Goal: Check status: Check status

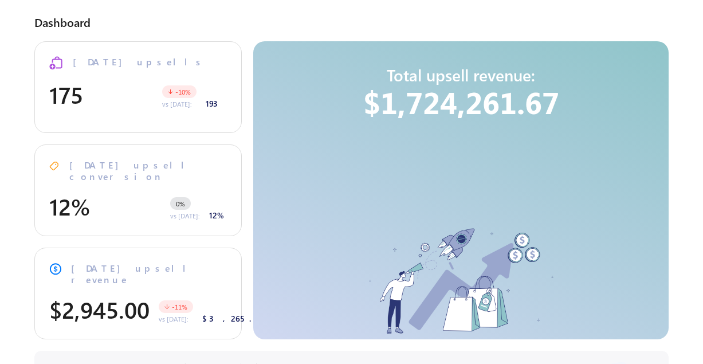
select select "**"
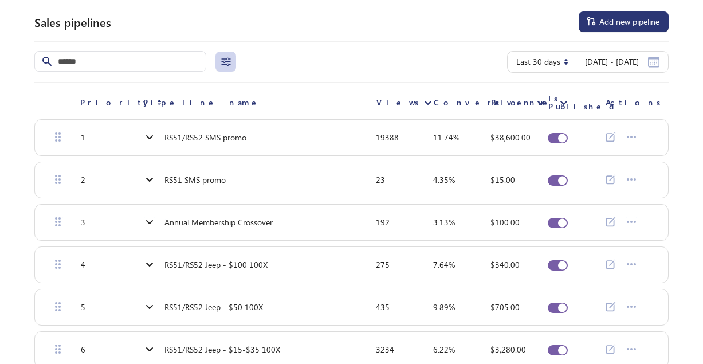
click at [205, 135] on span "RS51/RS52 SMS promo" at bounding box center [205, 137] width 82 height 9
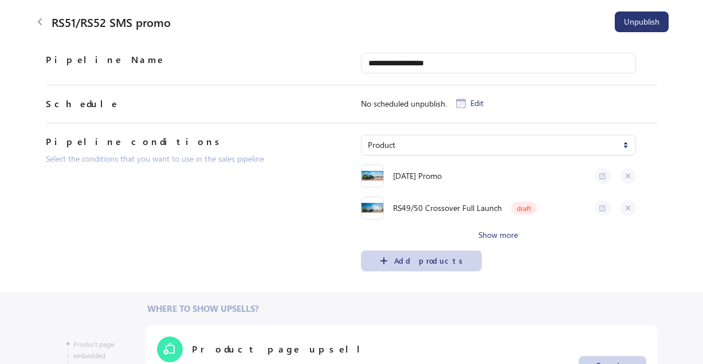
click at [38, 19] on icon at bounding box center [39, 21] width 11 height 11
select select "**"
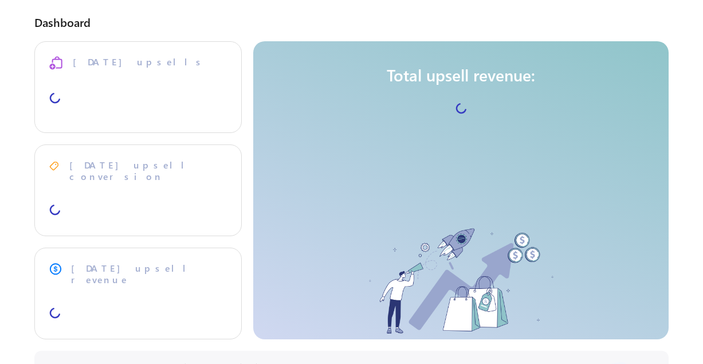
select select "**"
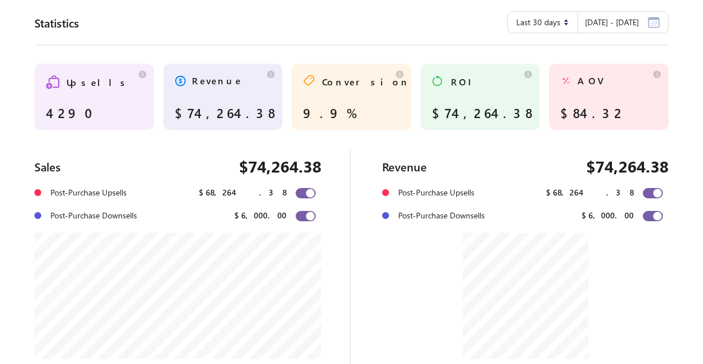
click at [654, 19] on icon "button" at bounding box center [653, 22] width 11 height 10
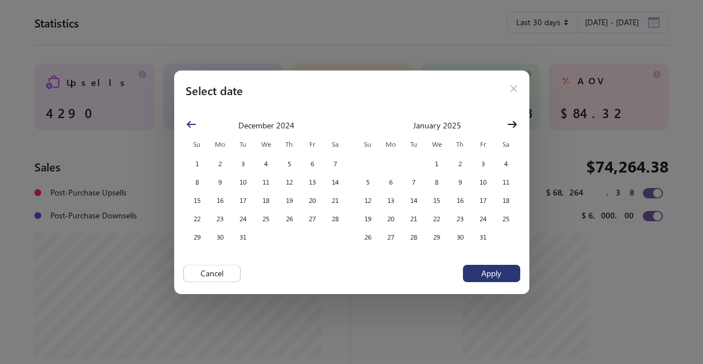
click at [513, 127] on icon "Show next month, February 2025" at bounding box center [511, 123] width 9 height 7
click at [513, 127] on icon "Show next month, March 2025" at bounding box center [511, 123] width 9 height 7
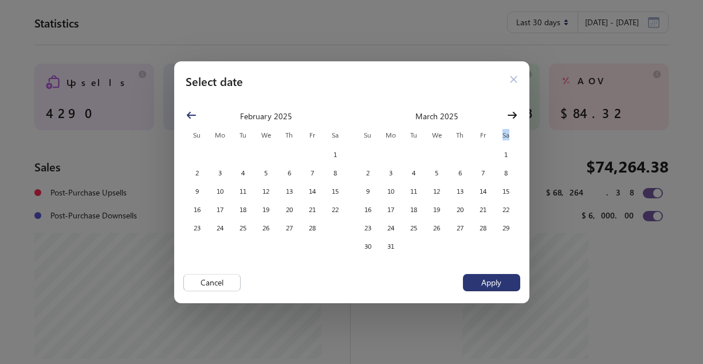
click at [513, 127] on th "Sa" at bounding box center [505, 134] width 23 height 21
click at [513, 119] on icon "Show next month, April 2025" at bounding box center [511, 114] width 11 height 11
click at [513, 119] on icon "Show next month, May 2025" at bounding box center [511, 114] width 11 height 11
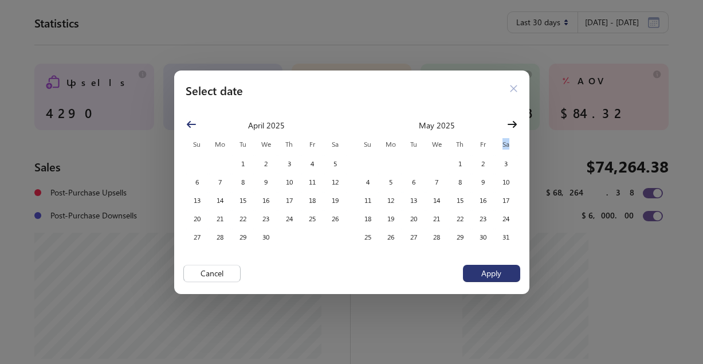
click at [513, 121] on icon "Show next month, June 2025" at bounding box center [511, 123] width 9 height 7
click at [513, 121] on icon "Show next month, July 2025" at bounding box center [511, 123] width 9 height 7
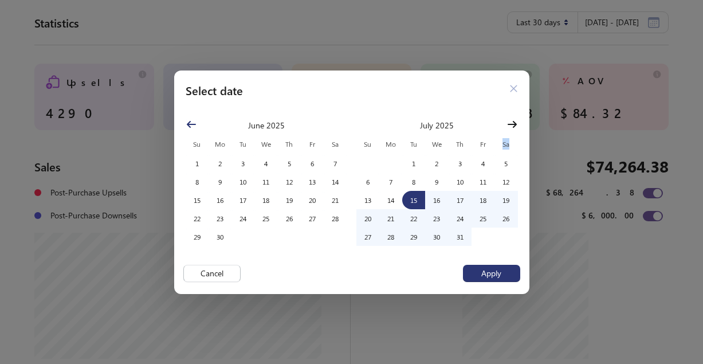
click at [513, 121] on icon "Show next month, August 2025" at bounding box center [511, 123] width 9 height 7
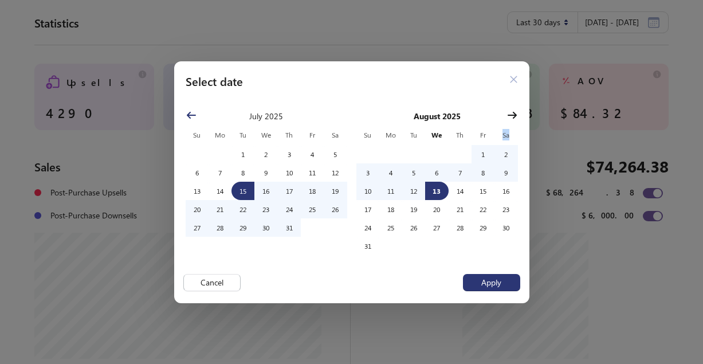
click at [506, 113] on icon "Show next month, September 2025" at bounding box center [511, 114] width 11 height 11
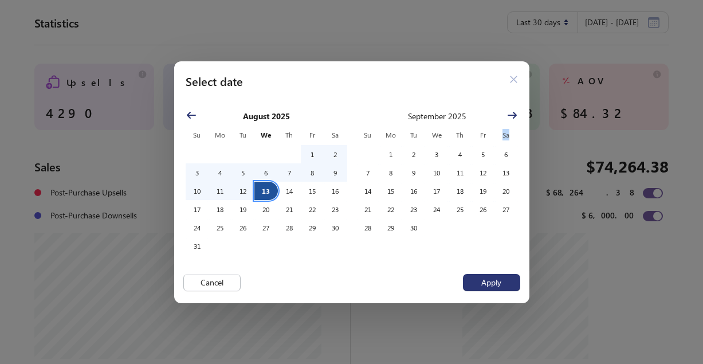
click at [266, 190] on button "13" at bounding box center [265, 191] width 23 height 18
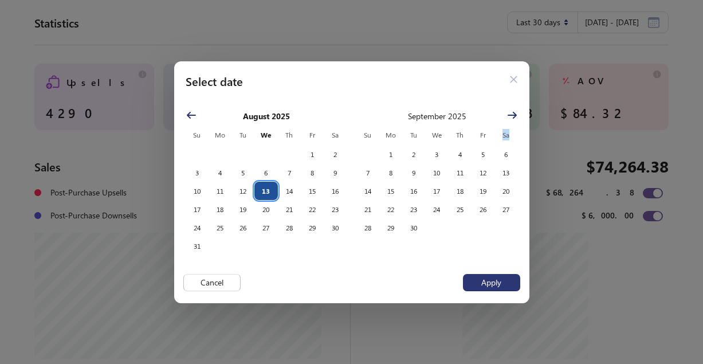
click at [266, 190] on button "13" at bounding box center [265, 191] width 23 height 18
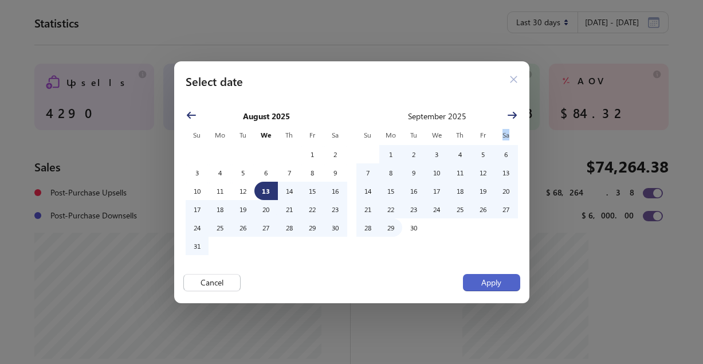
click at [504, 283] on span "Apply" at bounding box center [491, 282] width 29 height 9
select select
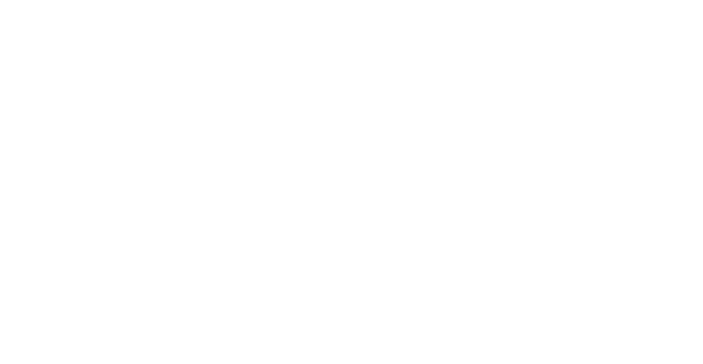
select select "**"
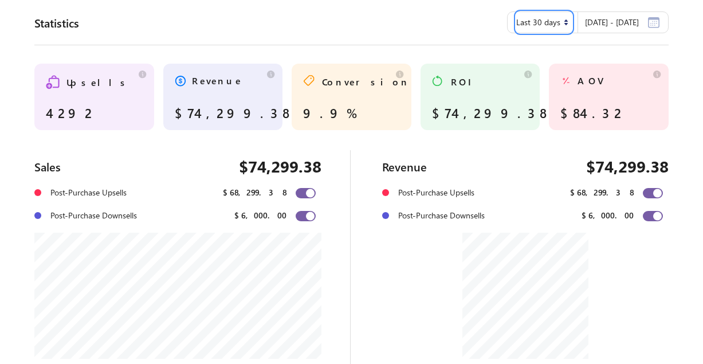
select select
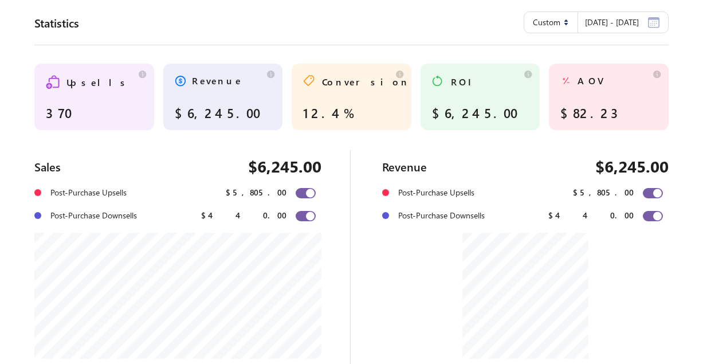
click at [587, 24] on span "[DATE] - [DATE]" at bounding box center [612, 22] width 54 height 9
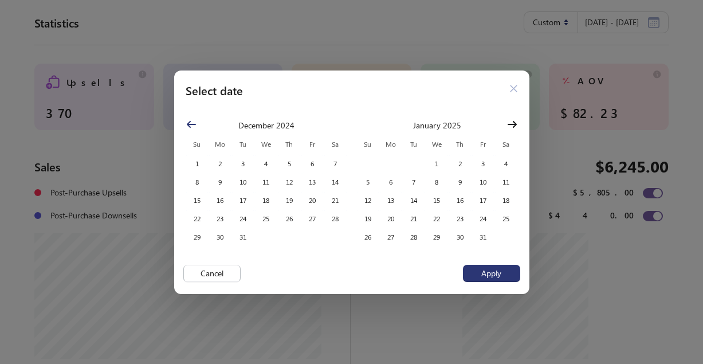
click at [510, 128] on icon "Show next month, February 2025" at bounding box center [511, 124] width 11 height 11
click at [510, 128] on icon "Show next month, March 2025" at bounding box center [511, 124] width 11 height 11
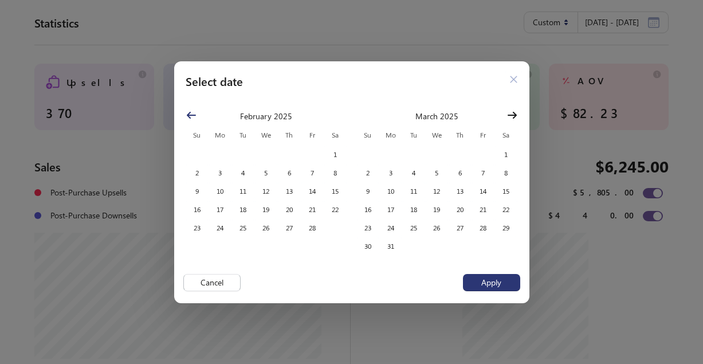
click at [511, 116] on icon "Show next month, April 2025" at bounding box center [511, 114] width 11 height 11
click at [511, 116] on icon "Show next month, May 2025" at bounding box center [511, 114] width 11 height 11
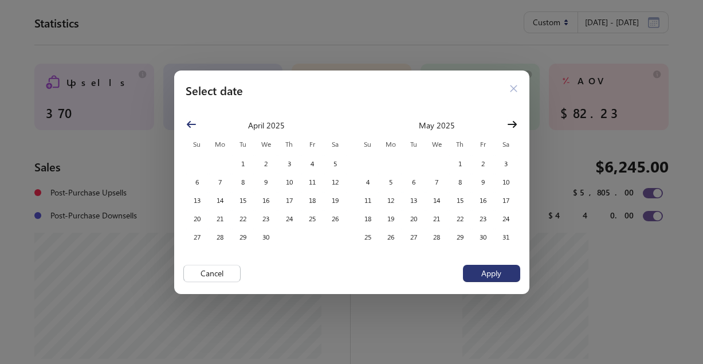
click at [511, 116] on button "Show next month, June 2025" at bounding box center [512, 124] width 21 height 21
click at [511, 123] on icon "Show next month, July 2025" at bounding box center [511, 124] width 11 height 11
click at [511, 123] on icon "Show next month, August 2025" at bounding box center [511, 124] width 11 height 11
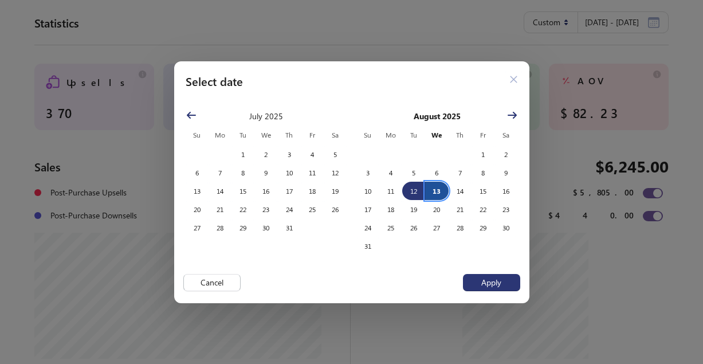
click at [433, 195] on button "13" at bounding box center [436, 191] width 23 height 18
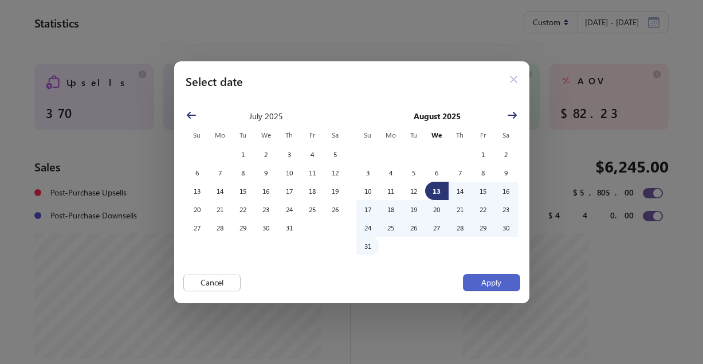
click at [490, 284] on span "Apply" at bounding box center [491, 282] width 20 height 9
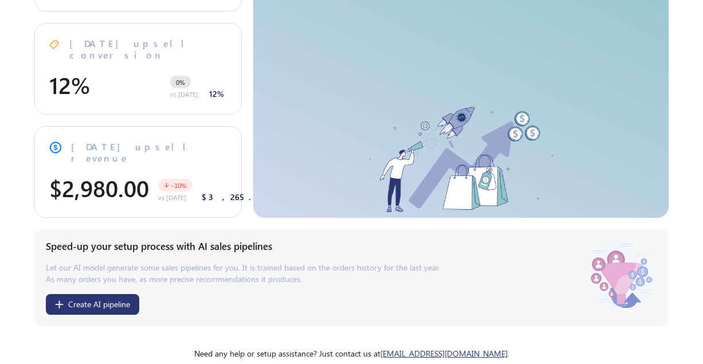
scroll to position [121, 0]
